Goal: Communication & Community: Ask a question

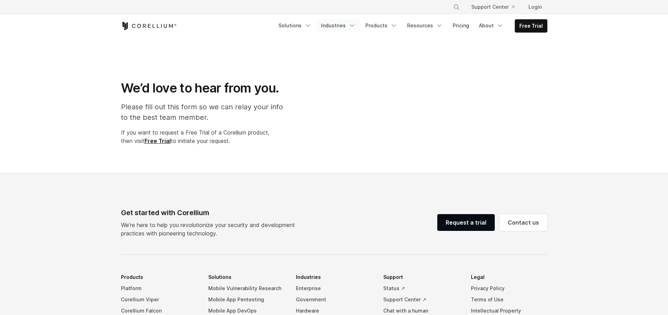
select select "**"
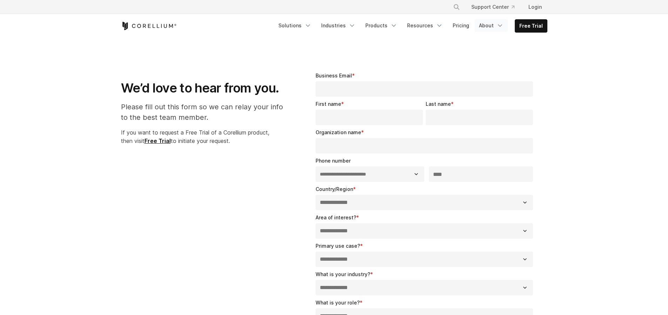
click at [501, 26] on polyline "Navigation Menu" at bounding box center [500, 26] width 4 height 2
click at [497, 119] on p "We’d love to hear from you." at bounding box center [500, 120] width 65 height 7
select select "**"
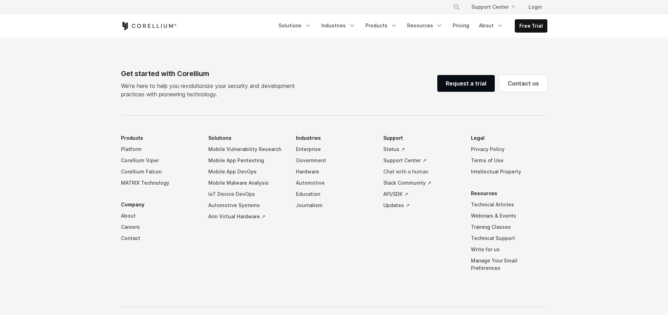
click at [412, 172] on link "Chat with a human" at bounding box center [421, 171] width 76 height 11
click at [422, 173] on link "Chat with a human" at bounding box center [421, 171] width 76 height 11
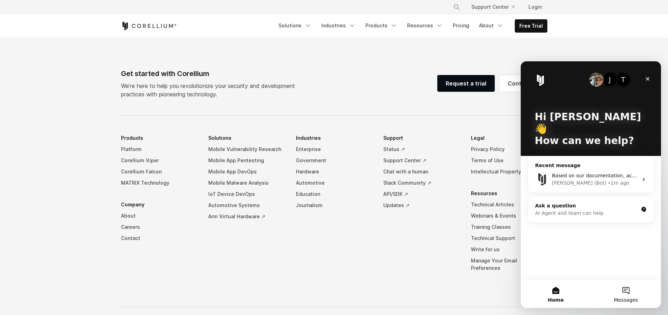
click at [634, 299] on span "Messages" at bounding box center [626, 300] width 24 height 5
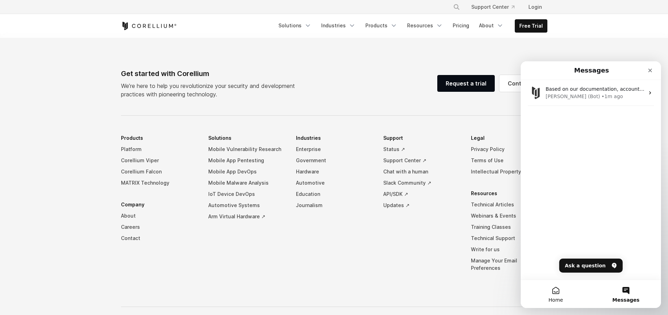
click at [551, 291] on button "Home" at bounding box center [556, 294] width 70 height 28
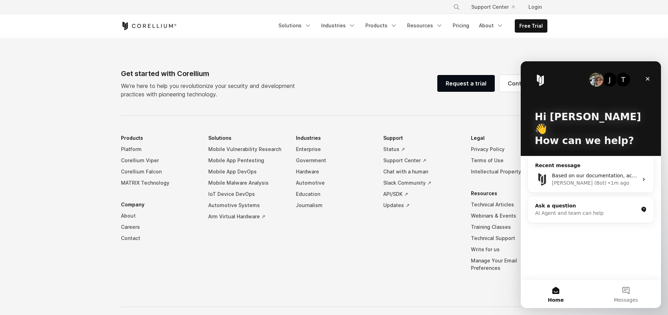
click at [623, 83] on div "T" at bounding box center [623, 80] width 14 height 14
click at [622, 294] on button "Messages" at bounding box center [626, 294] width 70 height 28
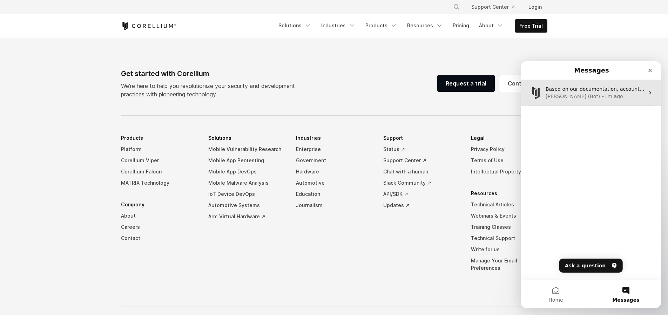
click at [592, 100] on div "Based on our documentation, account re-enablement typically requires administra…" at bounding box center [591, 93] width 140 height 26
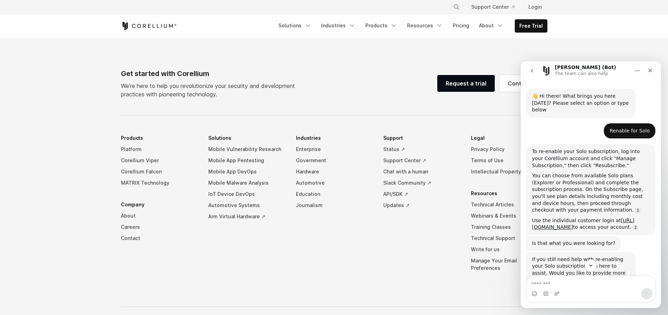
click at [633, 74] on button "Home" at bounding box center [637, 70] width 13 height 13
click at [607, 136] on div "Renable for Solo Kai • 33m ago" at bounding box center [590, 133] width 129 height 21
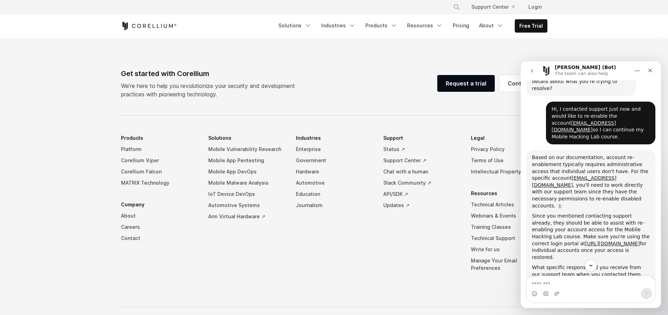
scroll to position [199, 0]
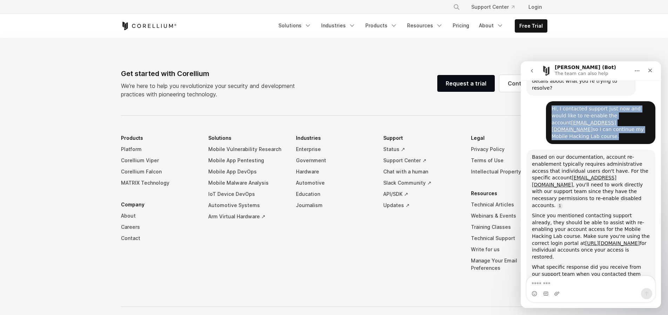
drag, startPoint x: 639, startPoint y: 125, endPoint x: 538, endPoint y: 100, distance: 103.4
click at [538, 101] on div "Hi, I contacted support just now and would like to re-enable the account sekkia…" at bounding box center [590, 125] width 129 height 48
copy div "Hi, I contacted support just now and would like to re-enable the account sekkia…"
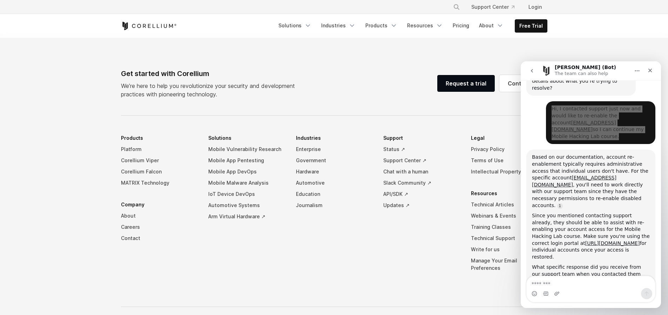
click at [273, 88] on p "We’re here to help you revolutionize your security and development practices wi…" at bounding box center [211, 90] width 180 height 17
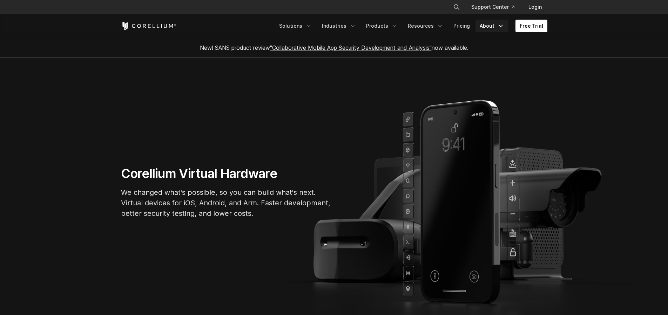
click at [485, 30] on link "About" at bounding box center [492, 26] width 33 height 13
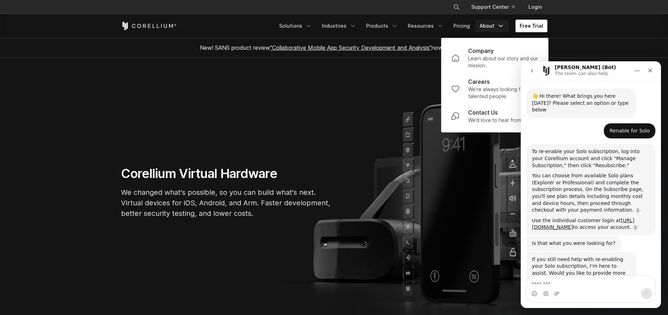
scroll to position [199, 0]
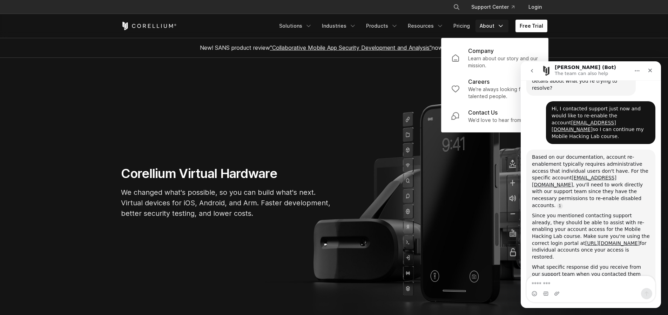
click at [593, 191] on div "Based on our documentation, account re-enablement typically requires administra…" at bounding box center [591, 219] width 118 height 131
click at [593, 288] on textarea "Message…" at bounding box center [591, 282] width 128 height 12
type textarea "***"
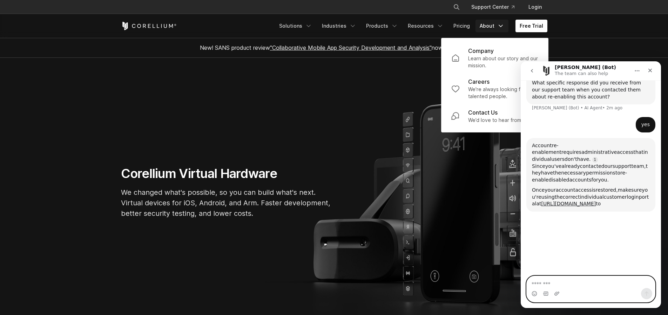
scroll to position [388, 0]
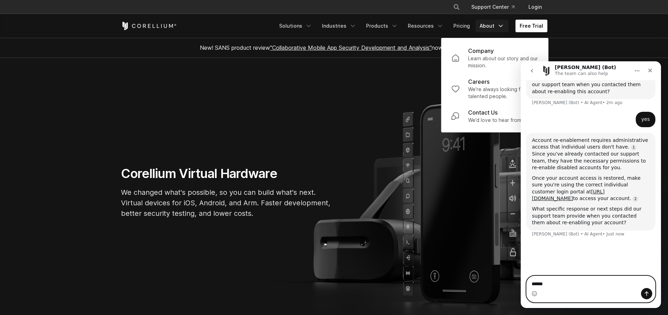
type textarea "******"
click at [635, 69] on icon "Home" at bounding box center [637, 71] width 6 height 6
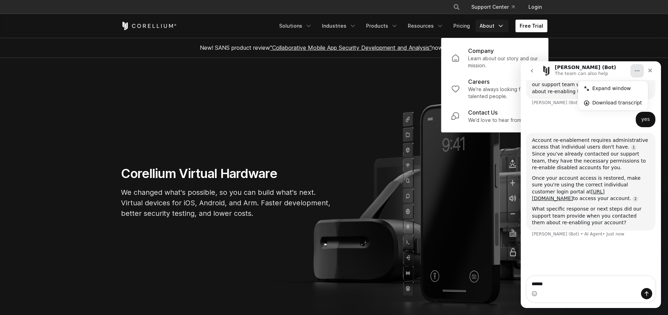
click at [551, 112] on div "yes Kai • 1m ago" at bounding box center [590, 122] width 129 height 21
click at [526, 69] on button "go back" at bounding box center [531, 70] width 13 height 13
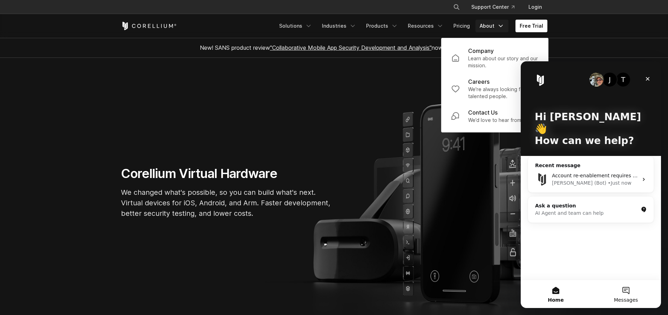
click at [624, 294] on button "Messages" at bounding box center [626, 294] width 70 height 28
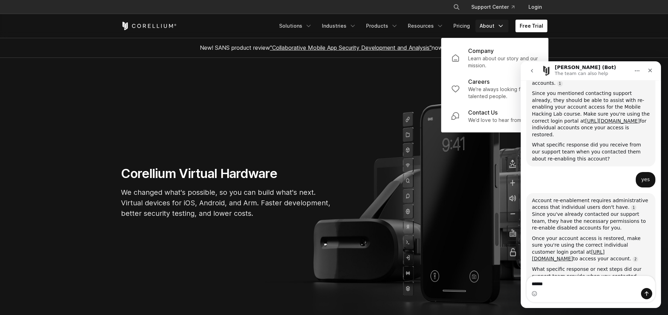
scroll to position [323, 0]
click at [640, 73] on button "Home" at bounding box center [637, 70] width 13 height 13
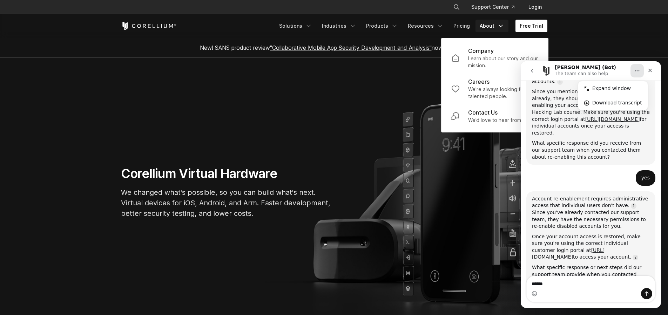
click at [590, 26] on header "× Search our site... Support Center Login" at bounding box center [334, 19] width 668 height 38
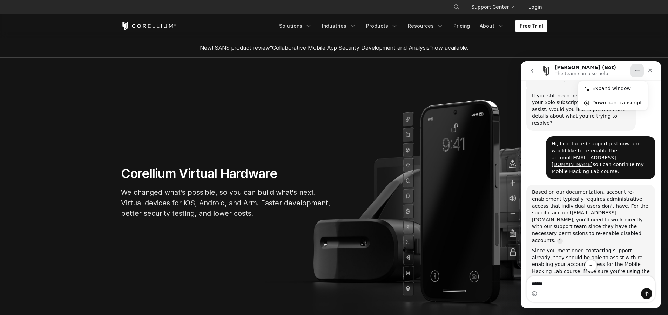
scroll to position [195, 0]
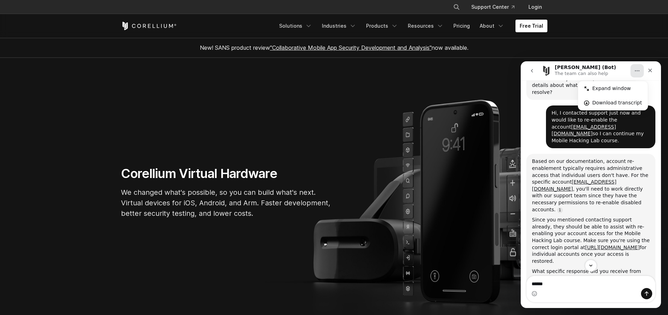
drag, startPoint x: 179, startPoint y: 85, endPoint x: 114, endPoint y: 45, distance: 76.5
click at [178, 86] on section "Corellium Virtual Hardware We changed what's possible, so you can build what's …" at bounding box center [334, 195] width 668 height 274
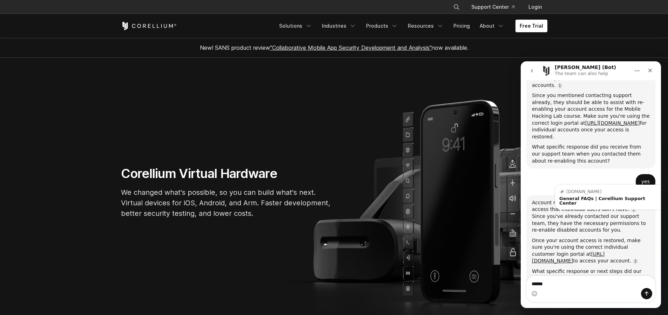
scroll to position [323, 0]
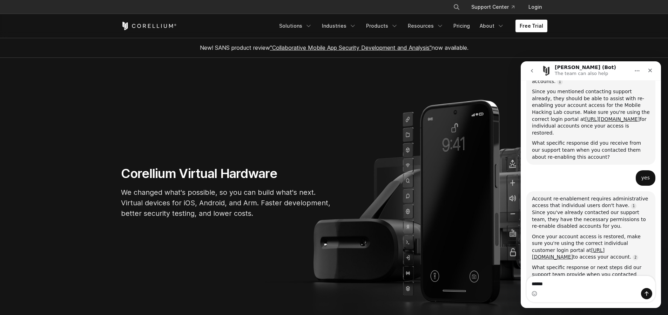
click at [596, 286] on textarea "******" at bounding box center [591, 282] width 128 height 12
type textarea "**********"
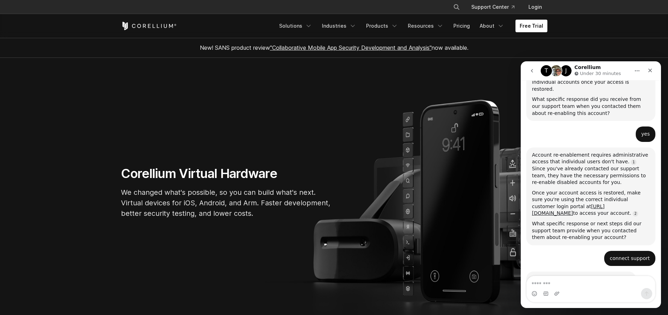
scroll to position [391, 0]
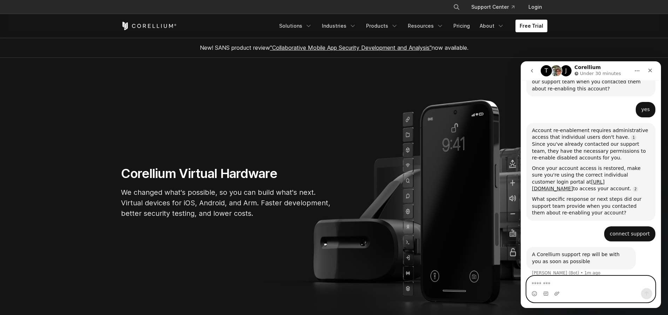
type textarea "*"
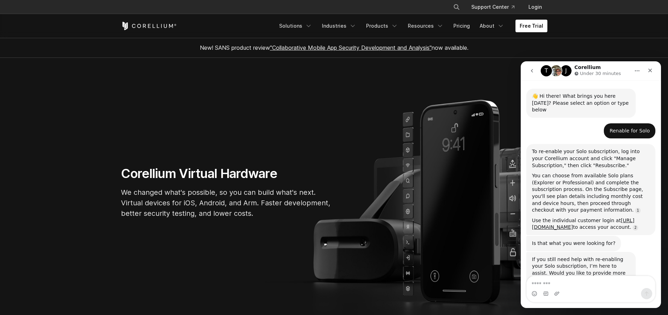
scroll to position [391, 0]
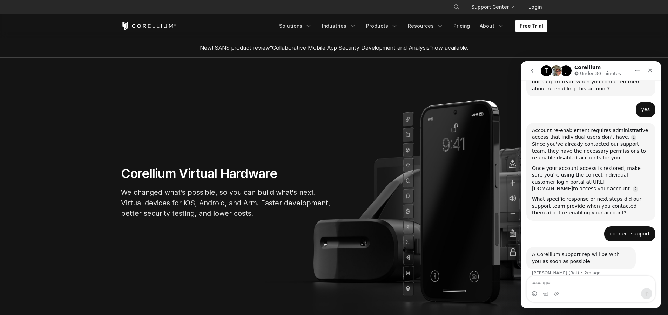
drag, startPoint x: 572, startPoint y: 263, endPoint x: 558, endPoint y: 266, distance: 14.8
click at [564, 284] on div "T J Waiting for a teammate" at bounding box center [591, 294] width 140 height 20
click at [557, 291] on div "T" at bounding box center [559, 294] width 6 height 6
drag, startPoint x: 560, startPoint y: 266, endPoint x: 563, endPoint y: 267, distance: 3.6
click at [560, 291] on div "T J" at bounding box center [563, 294] width 14 height 6
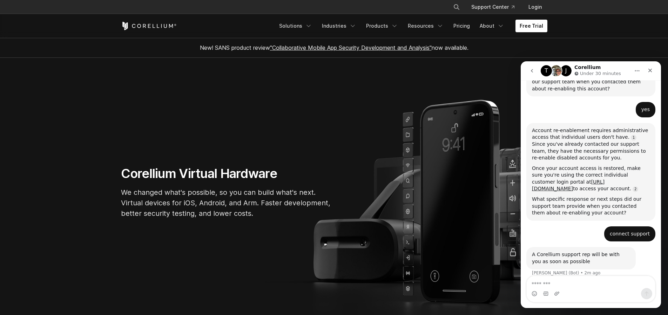
click at [564, 291] on img "Intercom messenger" at bounding box center [563, 294] width 6 height 6
click at [550, 281] on textarea "Message…" at bounding box center [591, 282] width 128 height 12
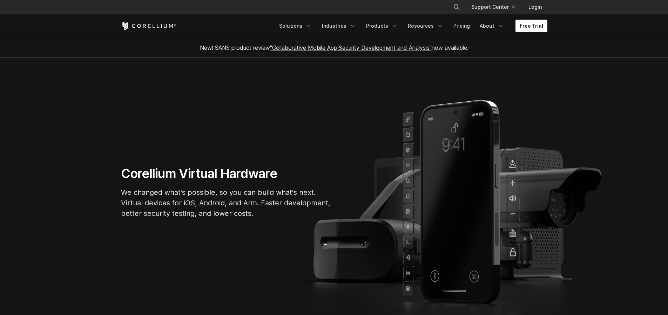
click at [434, 159] on section "Corellium Virtual Hardware We changed what's possible, so you can build what's …" at bounding box center [334, 195] width 668 height 274
click at [494, 11] on link "Support Center" at bounding box center [493, 7] width 54 height 13
